Goal: Communication & Community: Answer question/provide support

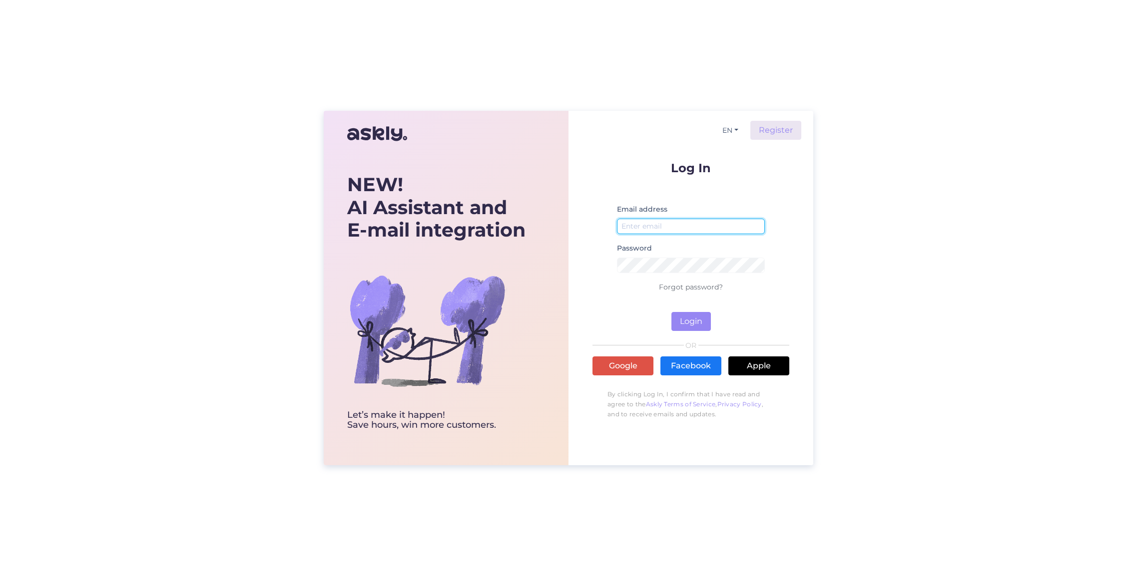
click at [659, 225] on input "email" at bounding box center [691, 226] width 148 height 15
type input "[EMAIL_ADDRESS][DOMAIN_NAME]"
click at [694, 320] on button "Login" at bounding box center [690, 321] width 39 height 19
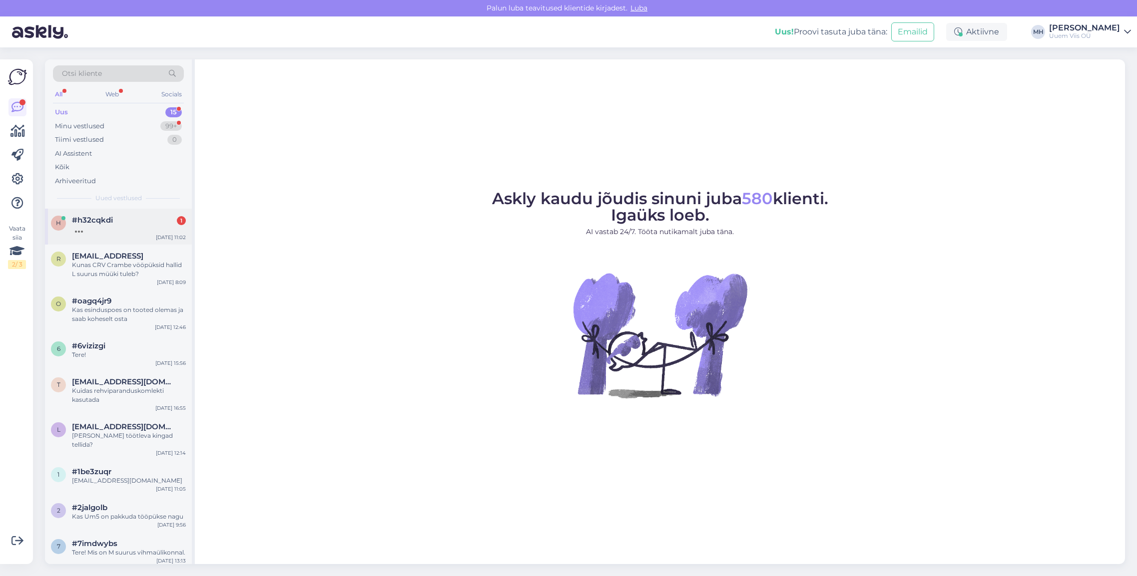
click at [137, 220] on div "#h32cqkdi 1" at bounding box center [129, 220] width 114 height 9
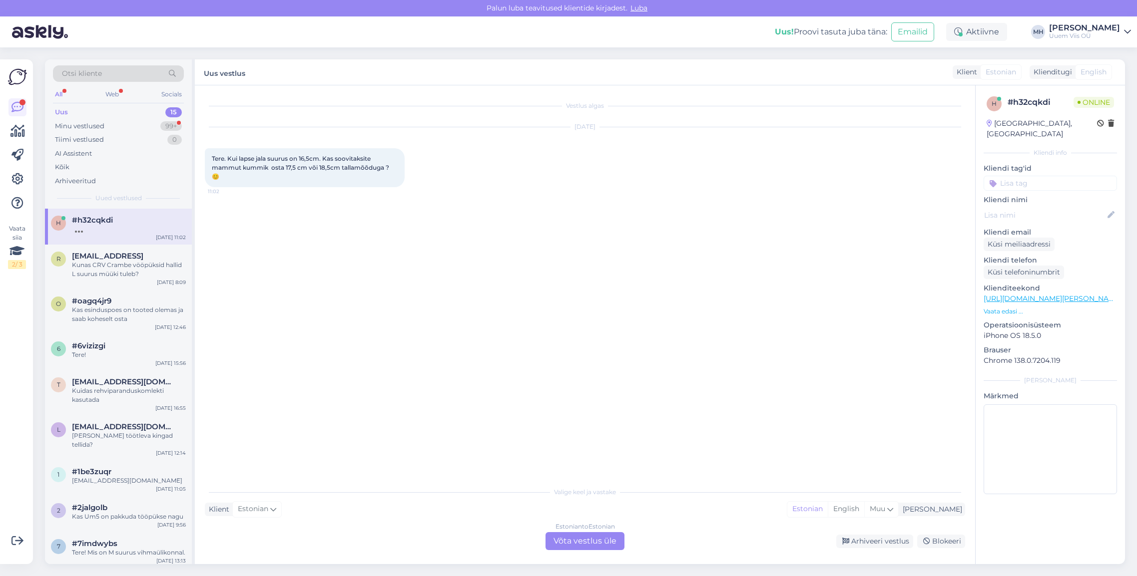
click at [574, 523] on div "Estonian to Estonian" at bounding box center [584, 526] width 59 height 9
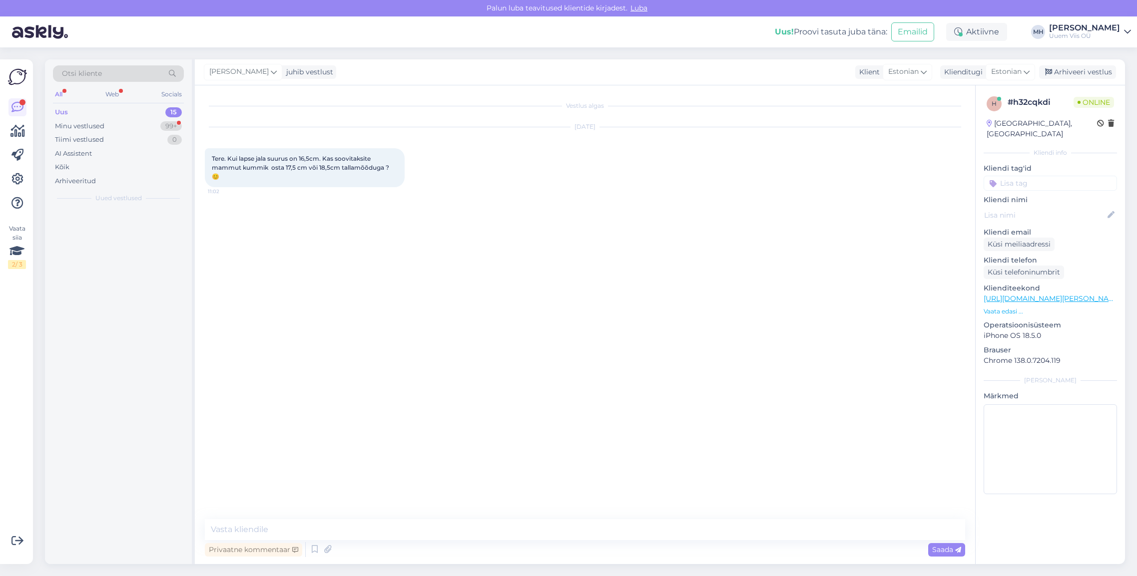
click at [584, 546] on div "Privaatne kommentaar Saada" at bounding box center [585, 549] width 760 height 19
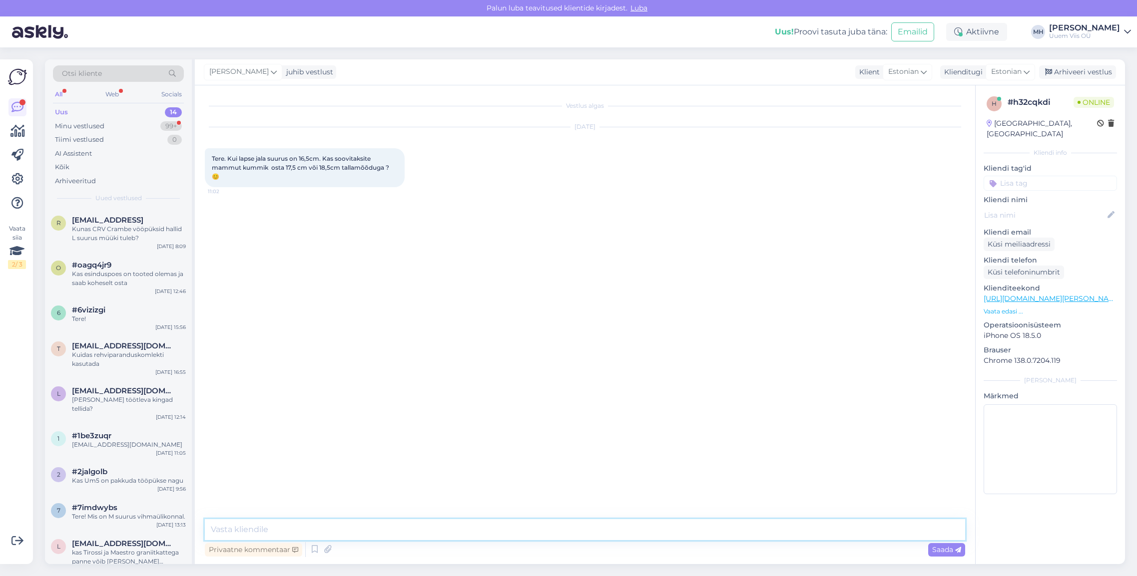
click at [516, 522] on textarea at bounding box center [585, 529] width 760 height 21
type textarea "Tere"
click at [382, 534] on textarea at bounding box center [585, 529] width 760 height 21
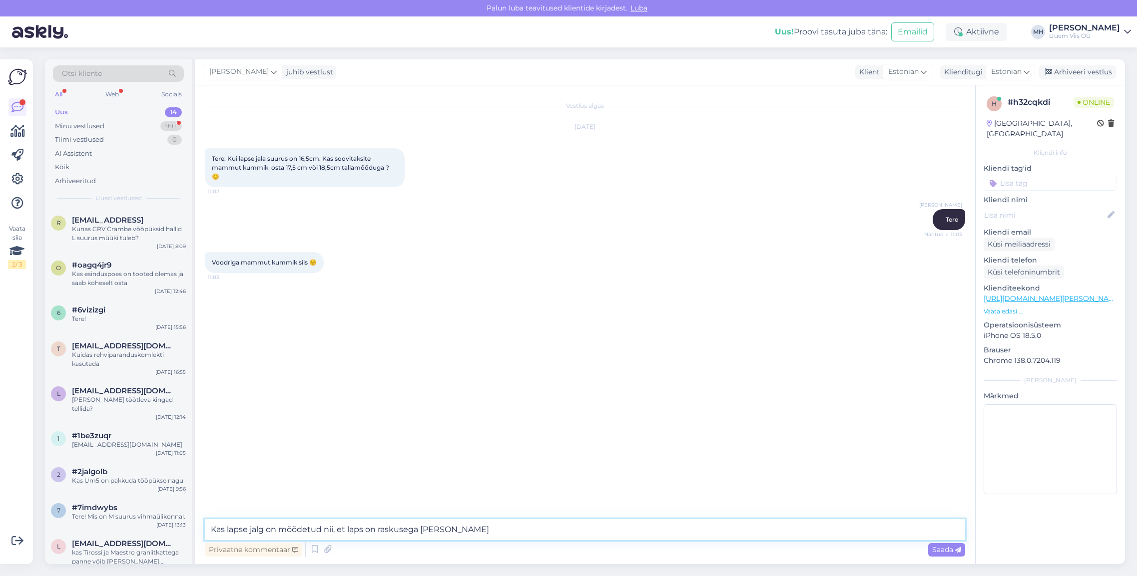
type textarea "Kas lapse jalg on mõõdetud nii, et laps on raskusega [PERSON_NAME]?"
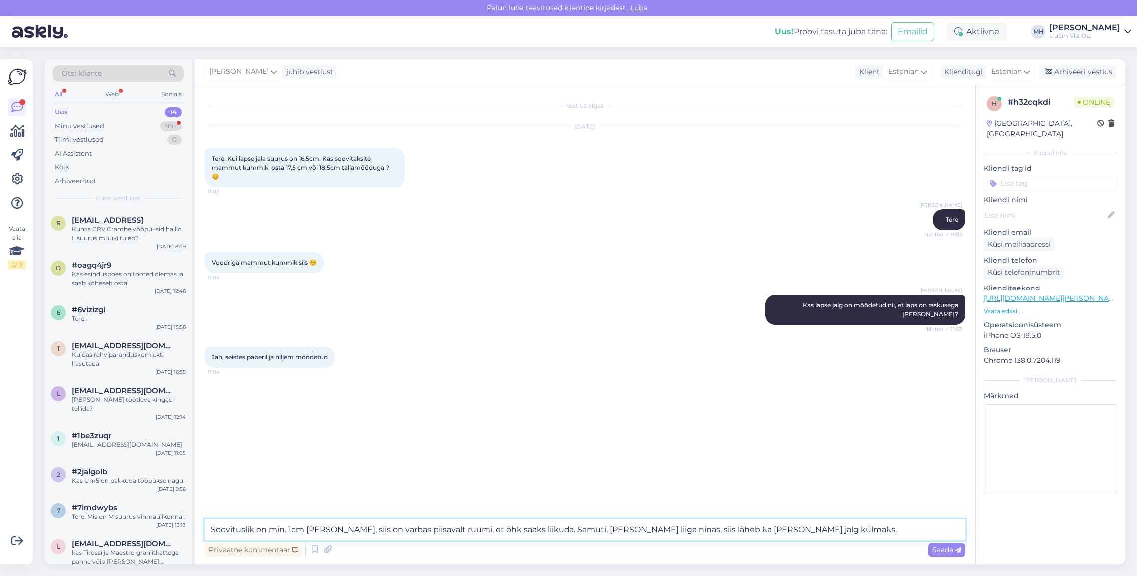
type textarea "Soovituslik on min. 1cm [PERSON_NAME], siis on varbas piisavalt ruumi, et õhk s…"
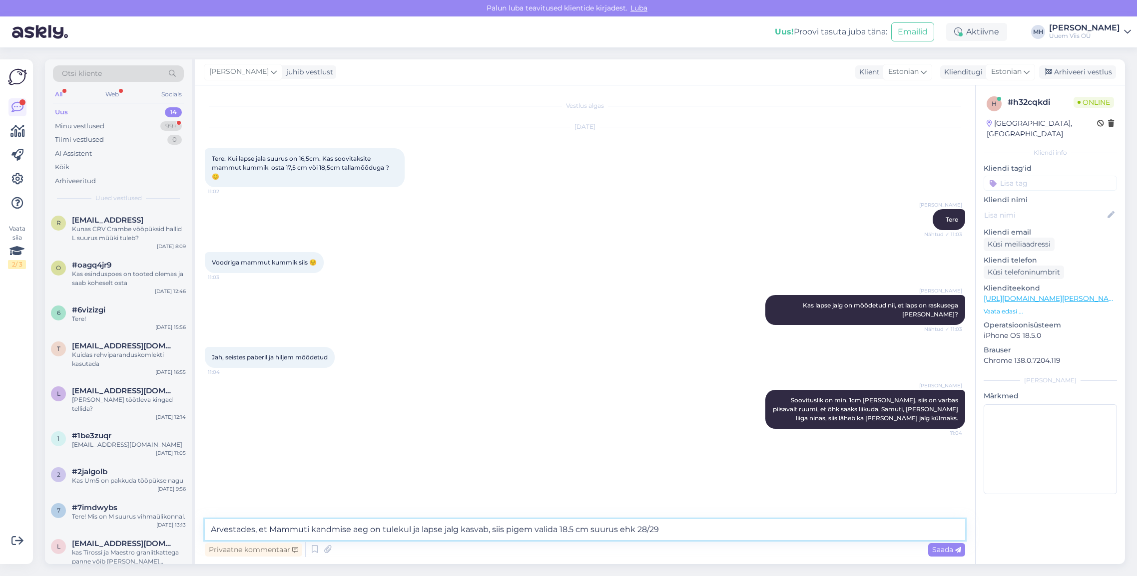
type textarea "Arvestades, et Mammuti kandmise aeg on tulekul ja lapse jalg kasvab, siis pigem…"
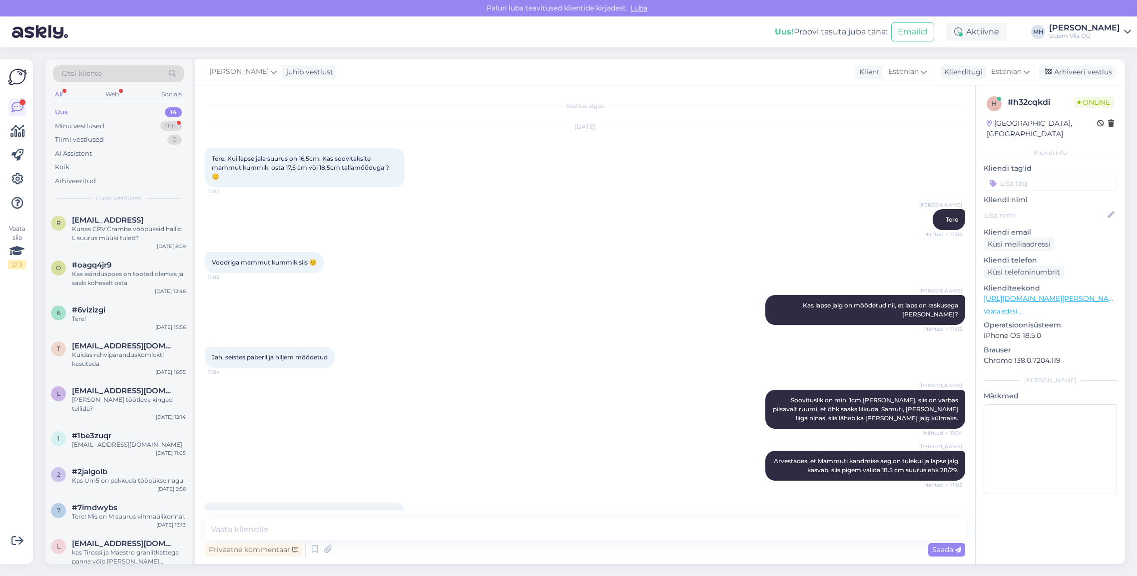
scroll to position [24, 0]
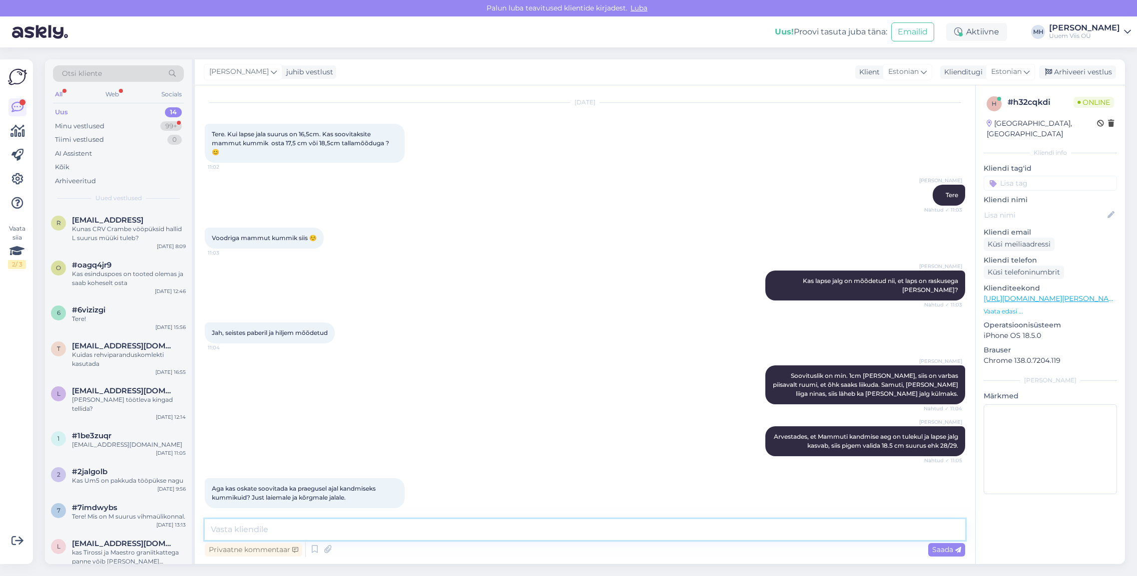
drag, startPoint x: 408, startPoint y: 530, endPoint x: 404, endPoint y: 527, distance: 5.1
click at [408, 530] on textarea at bounding box center [585, 529] width 760 height 21
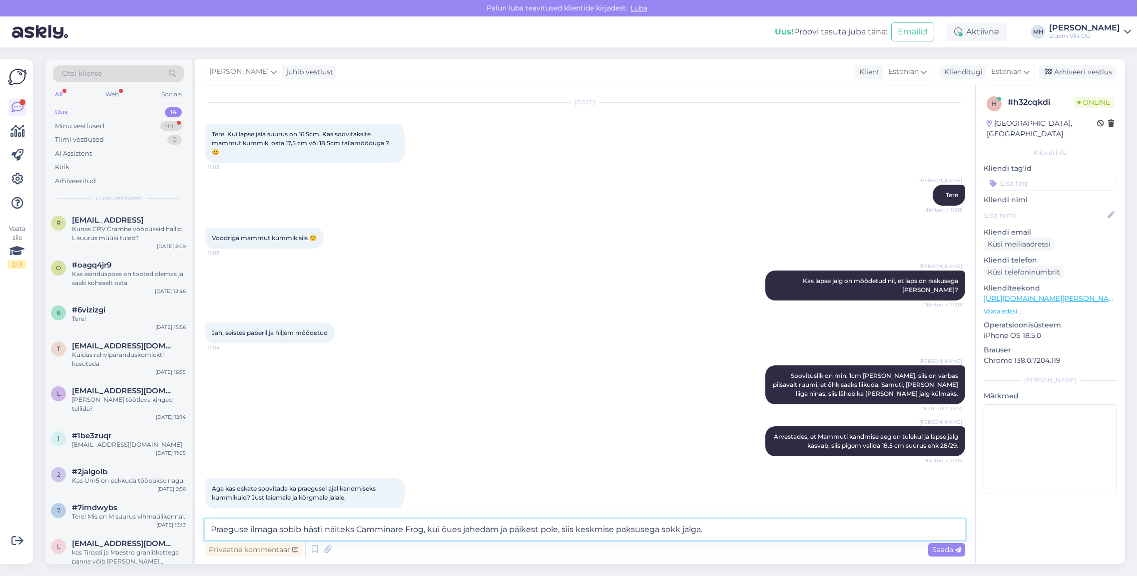
type textarea "Praeguse ilmaga sobib hästi näiteks Camminare Frog, kui õues jahedam ja päikest…"
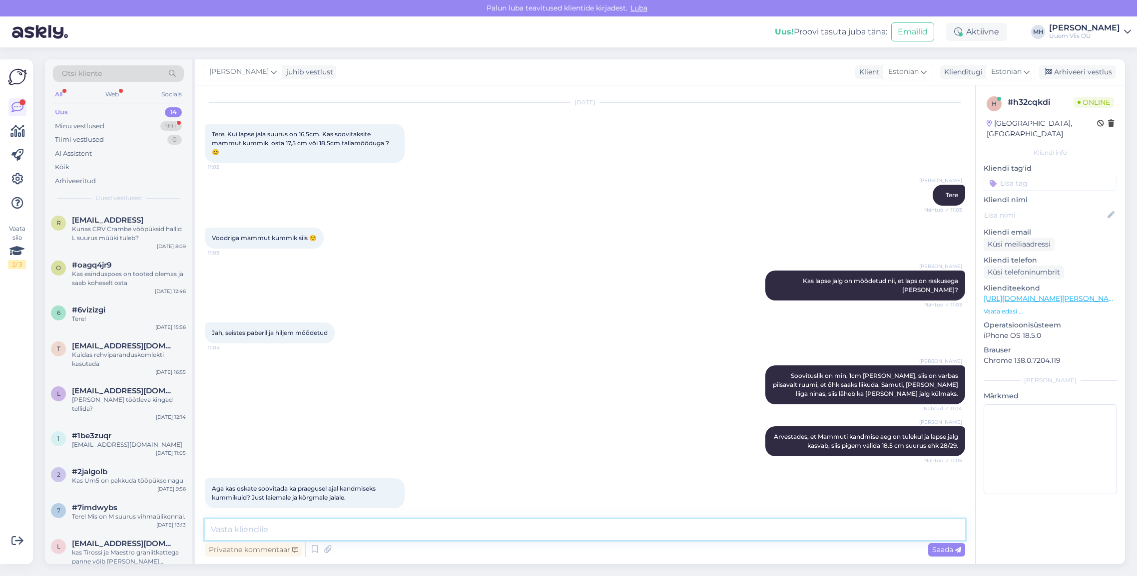
scroll to position [85, 0]
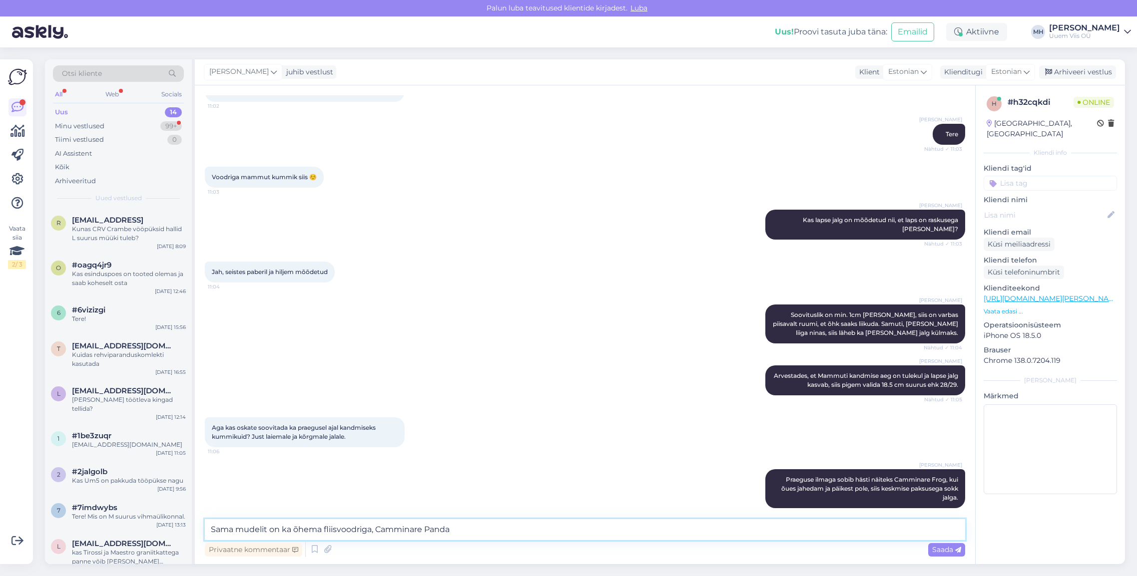
type textarea "Sama mudelit on ka õhema fliisvoodriga, Camminare Panda."
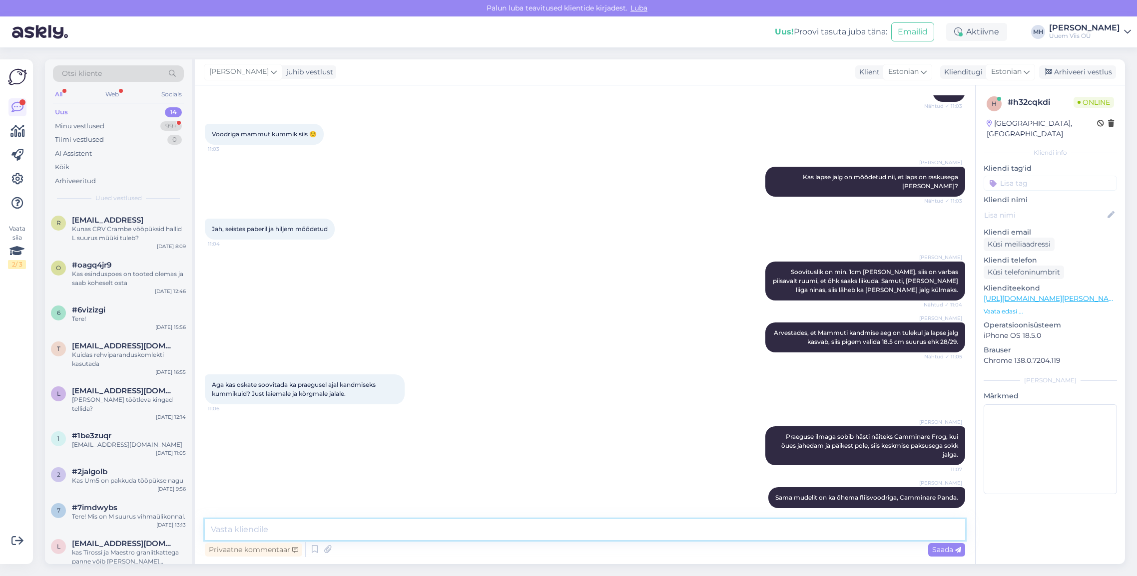
click at [362, 528] on textarea at bounding box center [585, 529] width 760 height 21
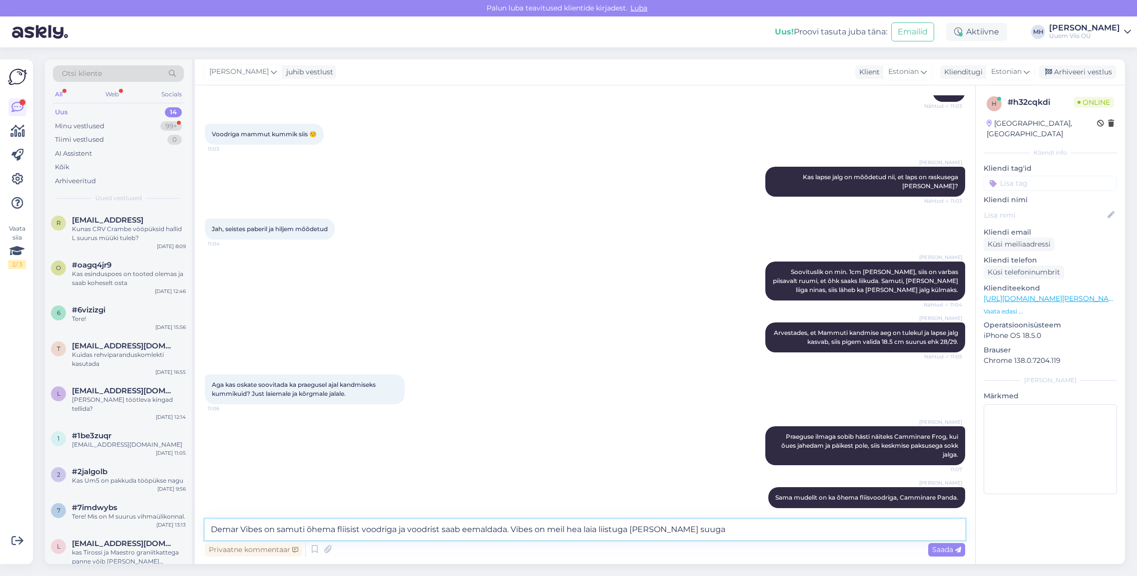
type textarea "Demar Vibes on samuti õhema fliisist voodriga ja voodrist saab eemaldada. Vibes…"
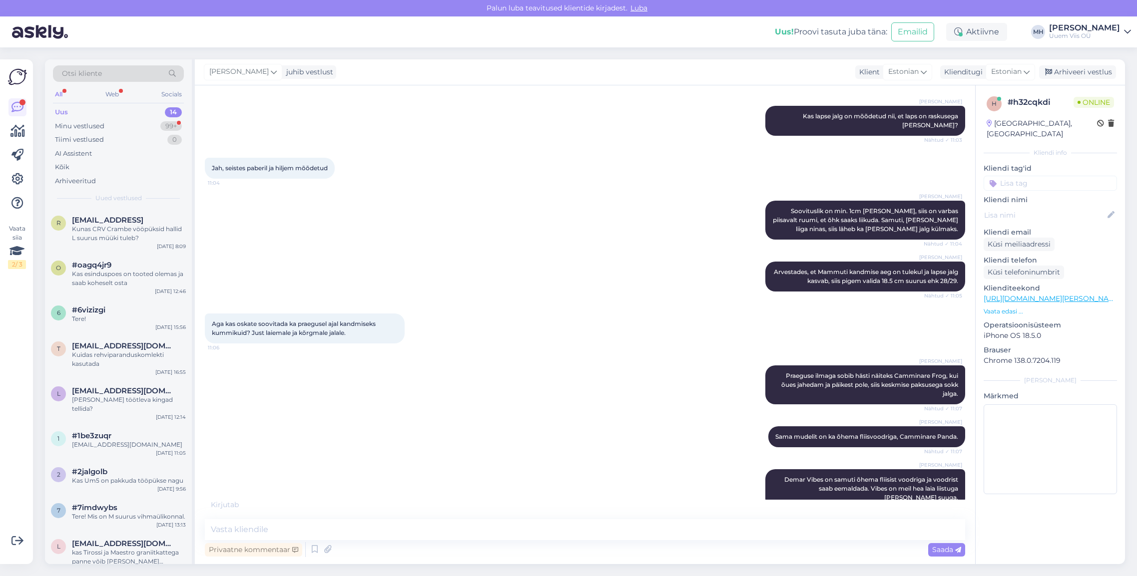
scroll to position [232, 0]
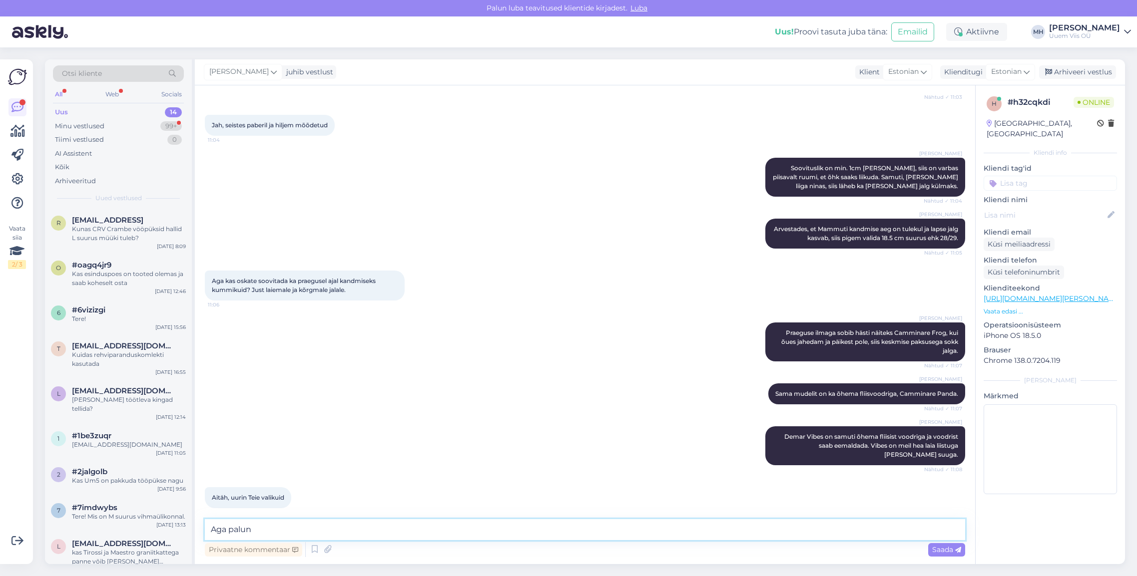
type textarea "Aga palun!"
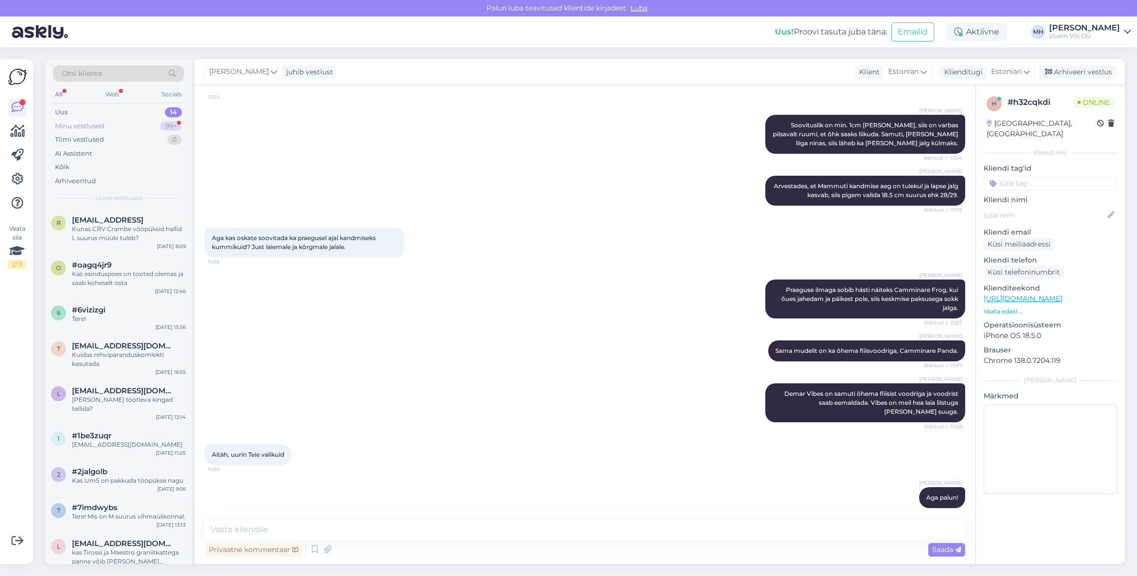
click at [101, 127] on div "Minu vestlused" at bounding box center [79, 126] width 49 height 10
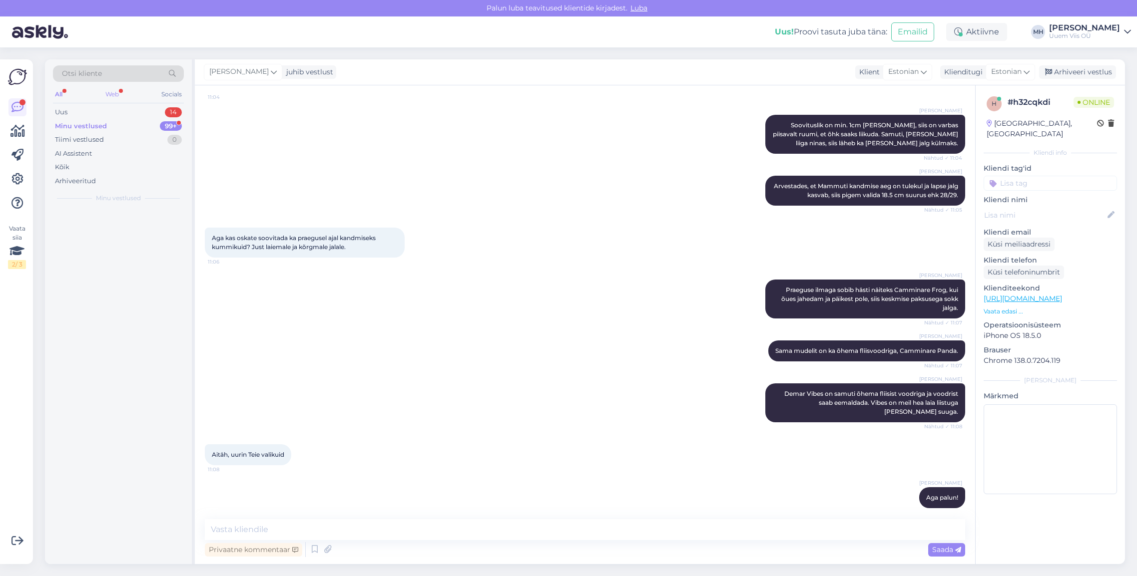
click at [115, 92] on div "Web" at bounding box center [111, 94] width 17 height 13
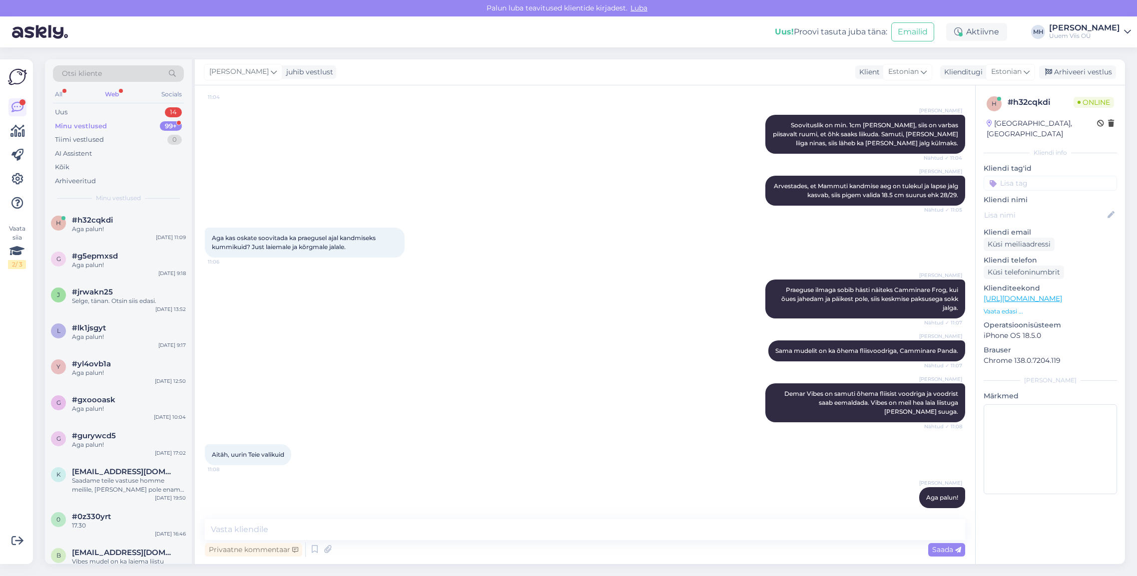
click at [51, 91] on div "Otsi kliente All Web Socials Uus 14 Minu vestlused 99+ Tiimi vestlused 0 AI Ass…" at bounding box center [118, 133] width 147 height 149
click at [63, 93] on div "All" at bounding box center [58, 94] width 11 height 13
